Goal: Book appointment/travel/reservation

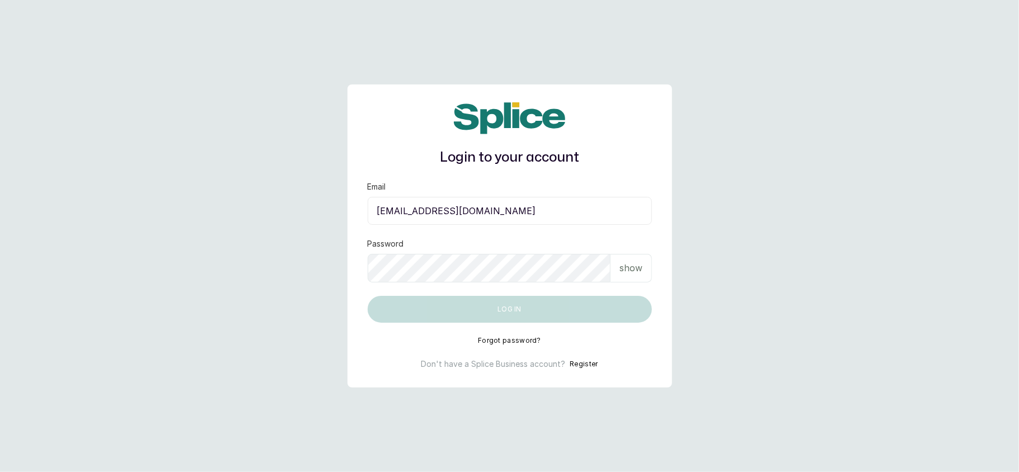
type input "layo@withsplice.com"
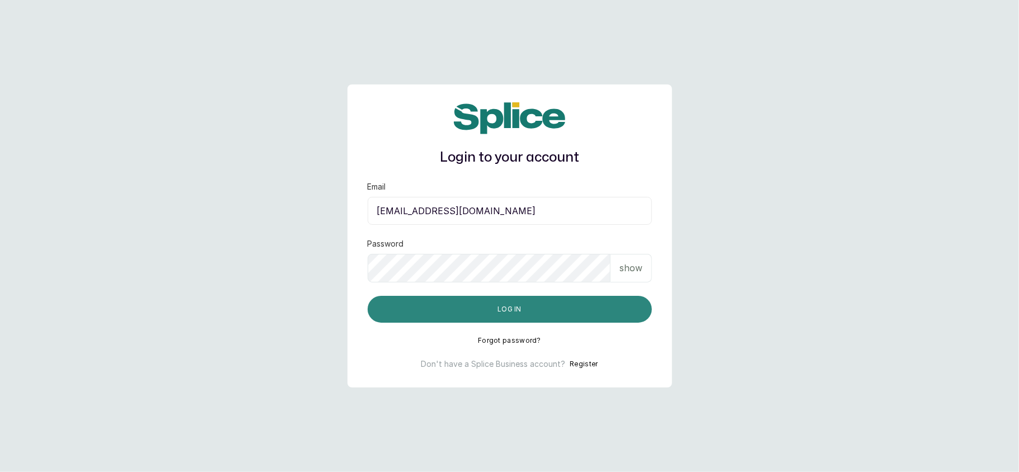
click at [471, 308] on button "Log in" at bounding box center [510, 309] width 284 height 27
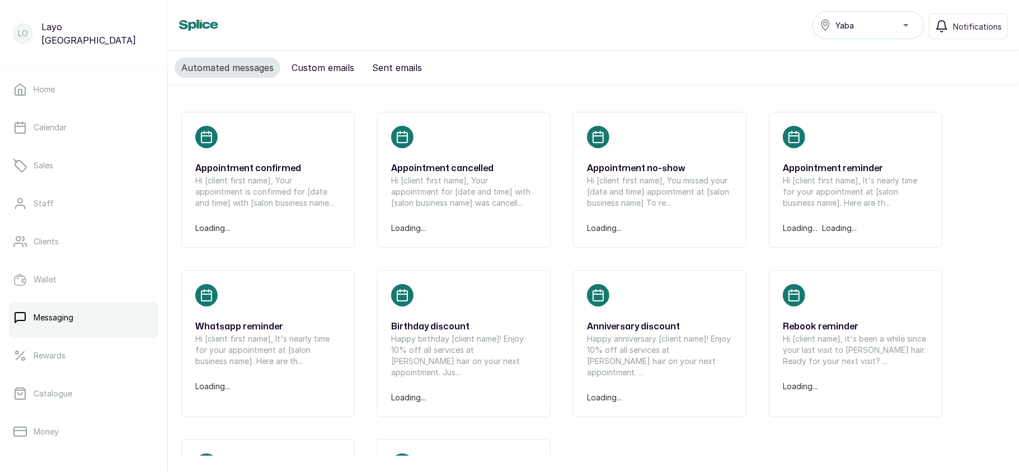
click at [881, 25] on div "Yaba" at bounding box center [868, 24] width 97 height 13
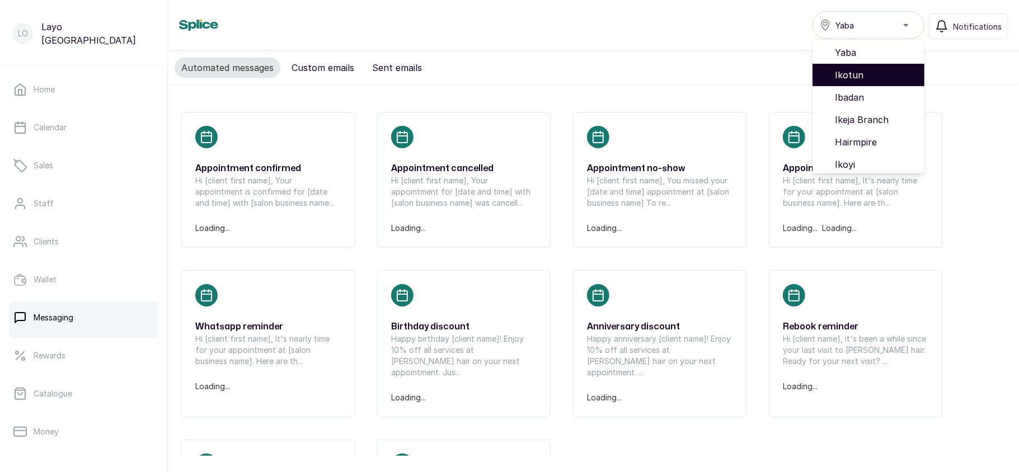
click at [866, 73] on span "Ikotun" at bounding box center [875, 74] width 81 height 13
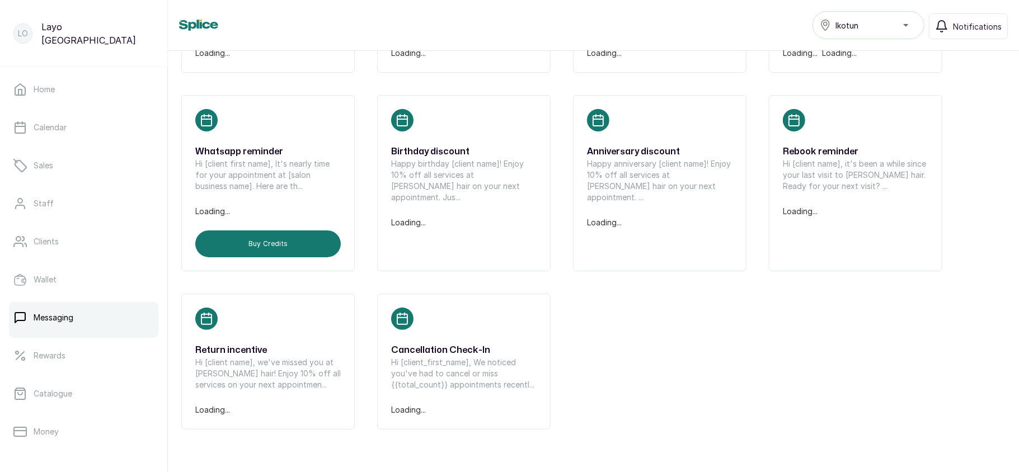
scroll to position [176, 0]
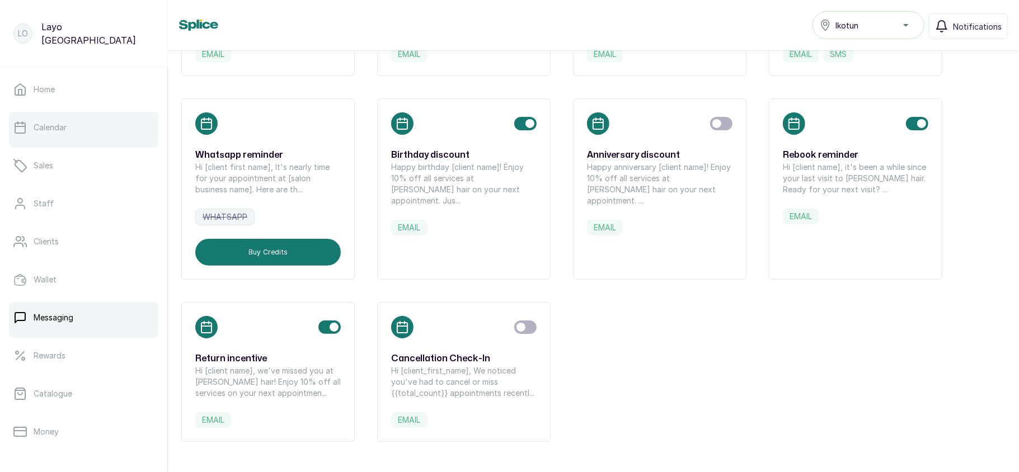
click at [115, 137] on link "Calendar" at bounding box center [83, 127] width 149 height 31
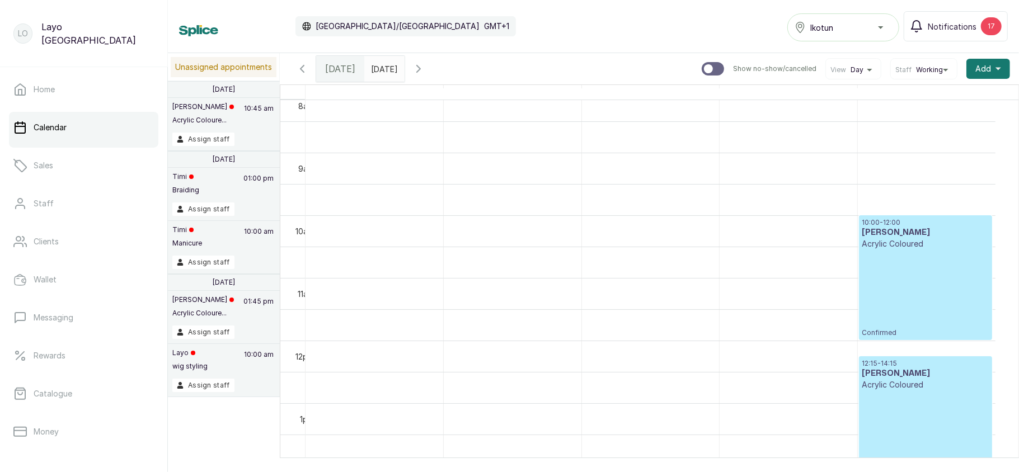
scroll to position [515, 0]
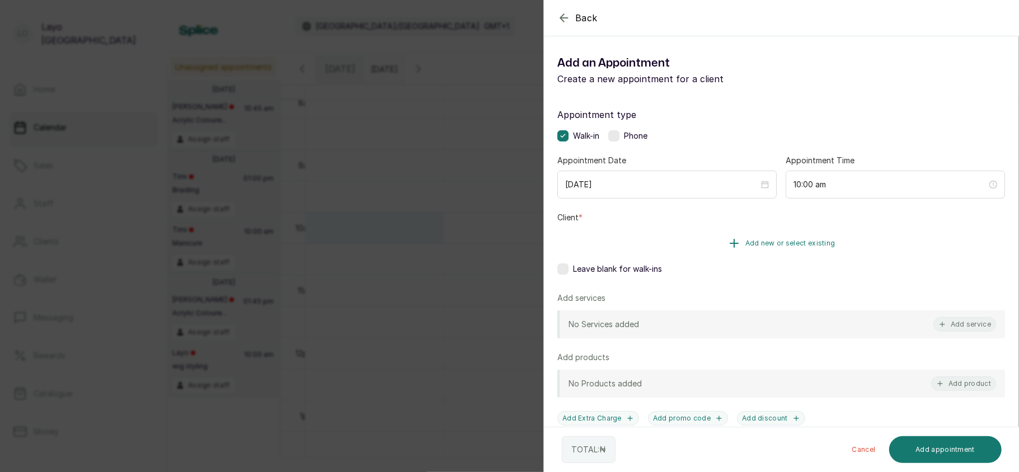
click at [757, 244] on span "Add new or select existing" at bounding box center [790, 243] width 90 height 9
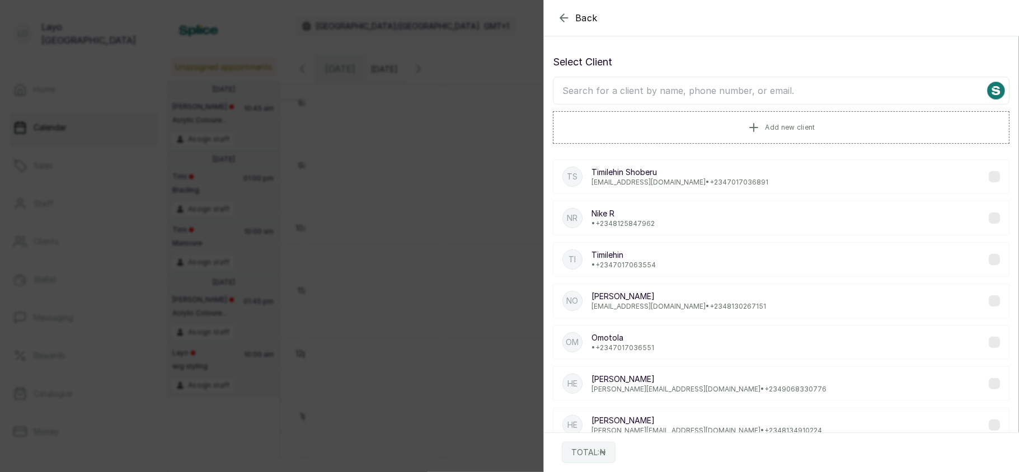
click at [696, 185] on p "[EMAIL_ADDRESS][DOMAIN_NAME] • [PHONE_NUMBER]" at bounding box center [680, 182] width 177 height 9
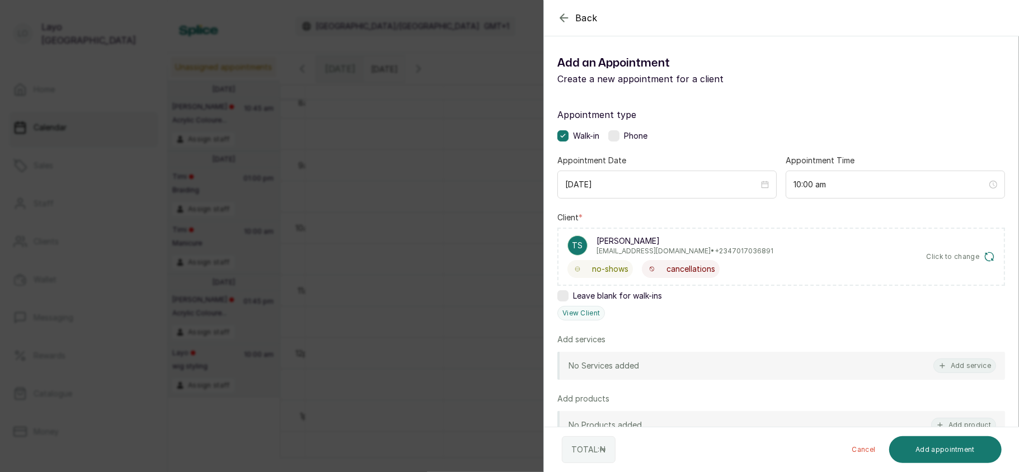
scroll to position [133, 0]
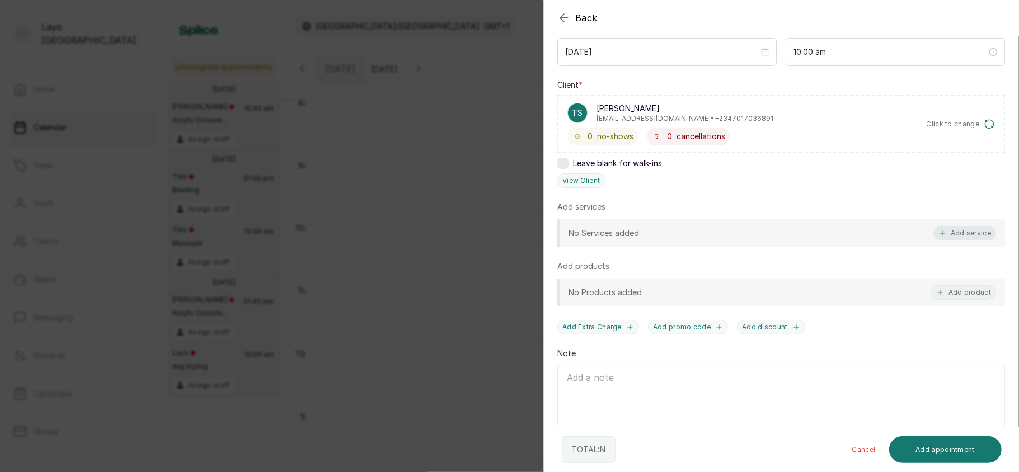
click at [939, 236] on icon "button" at bounding box center [943, 233] width 8 height 8
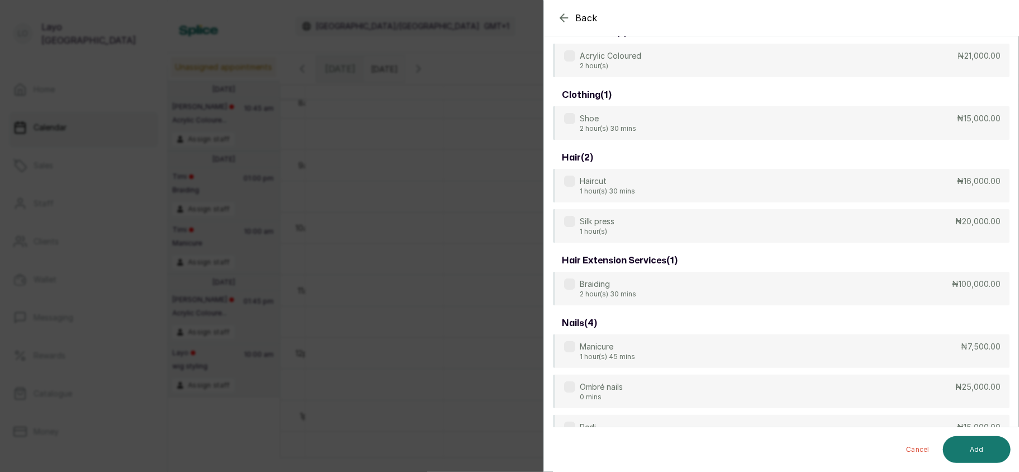
scroll to position [45, 0]
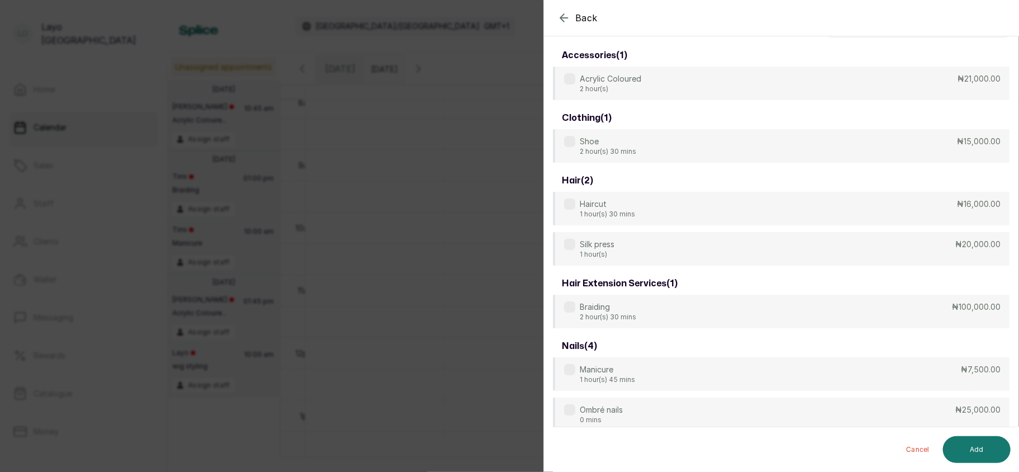
click at [934, 236] on div "Silk press 1 hour(s) ₦20,000.00" at bounding box center [781, 249] width 457 height 34
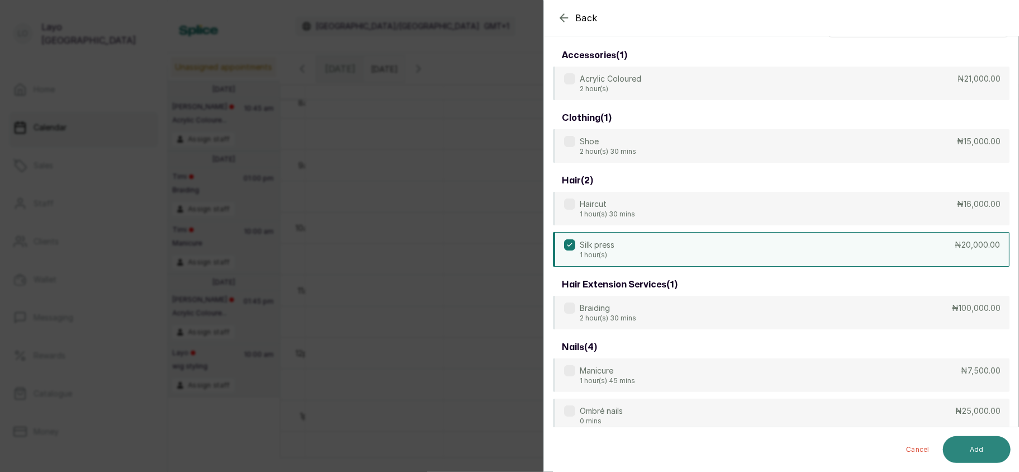
click at [969, 450] on button "Add" at bounding box center [977, 450] width 68 height 27
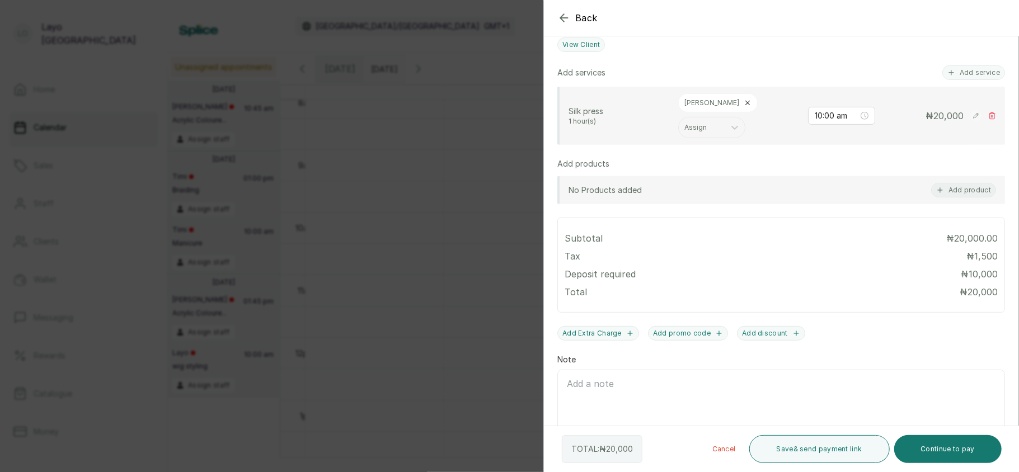
scroll to position [306, 0]
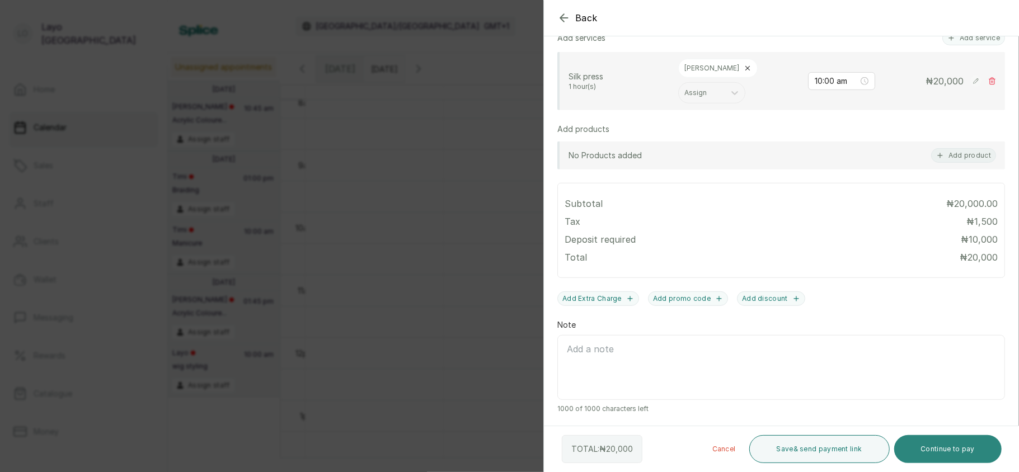
click at [972, 442] on button "Continue to pay" at bounding box center [948, 449] width 108 height 28
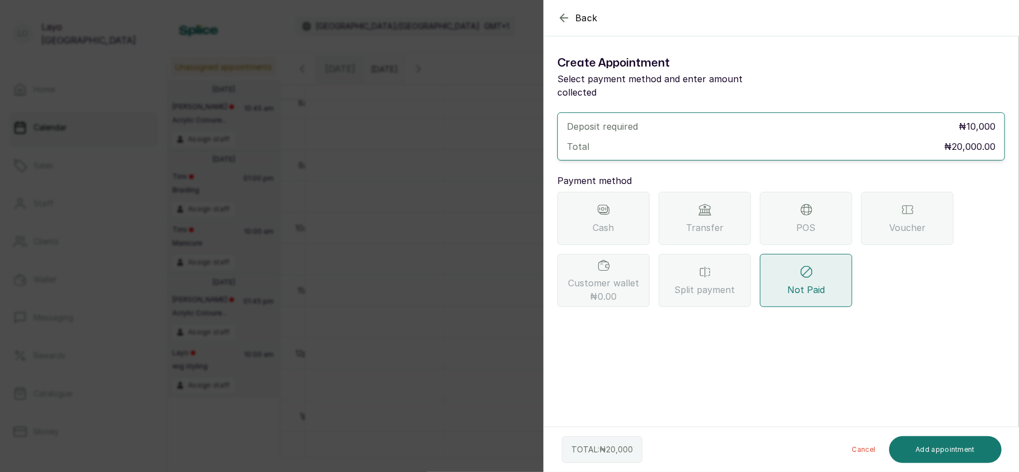
click at [623, 220] on div "Cash" at bounding box center [603, 218] width 92 height 53
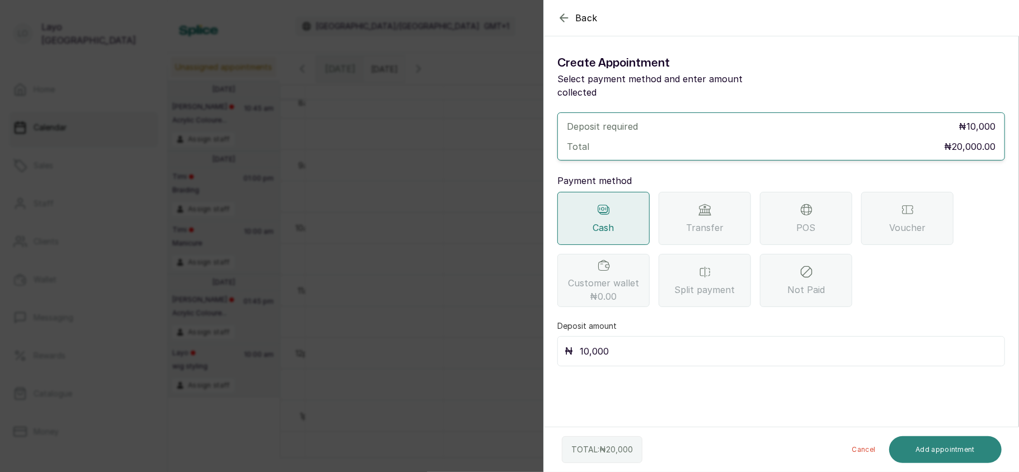
click at [936, 448] on button "Add appointment" at bounding box center [945, 450] width 113 height 27
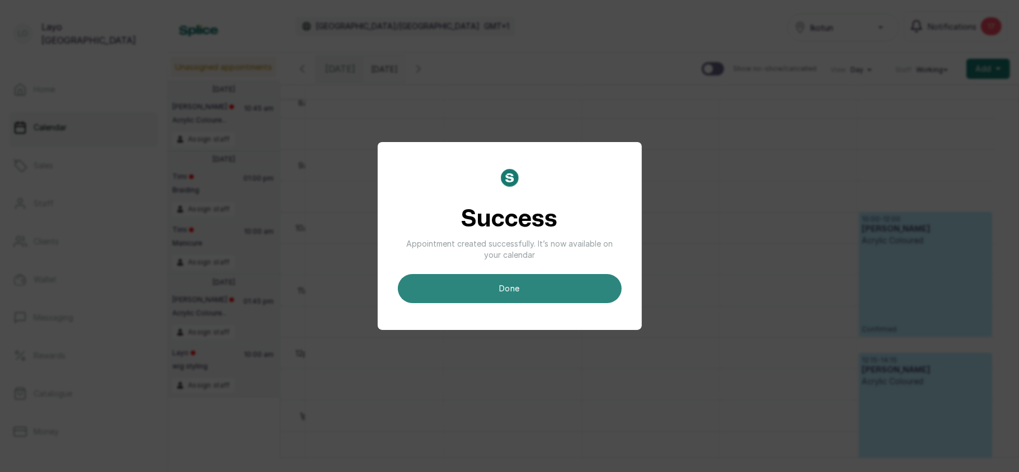
click at [579, 301] on button "done" at bounding box center [510, 288] width 224 height 29
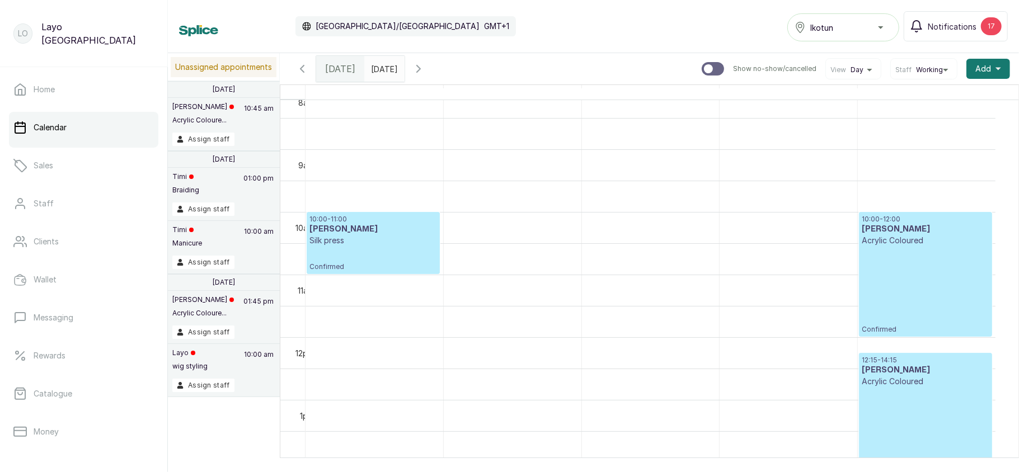
scroll to position [377, 0]
